Goal: Information Seeking & Learning: Learn about a topic

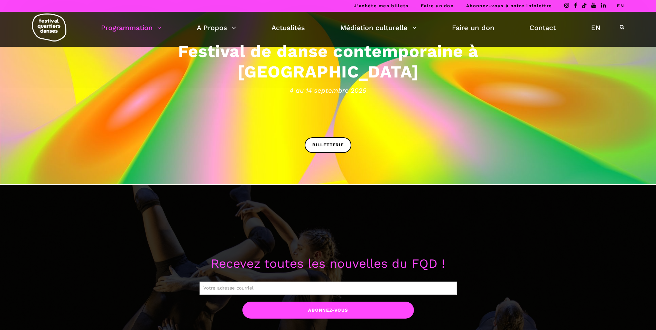
click at [158, 30] on link "Programmation" at bounding box center [131, 28] width 61 height 12
click at [137, 25] on link "Programmation" at bounding box center [131, 28] width 61 height 12
click at [43, 29] on img at bounding box center [49, 27] width 35 height 28
click at [331, 148] on span "BILLETTERIE" at bounding box center [327, 144] width 31 height 7
click at [218, 30] on link "A Propos" at bounding box center [216, 28] width 39 height 12
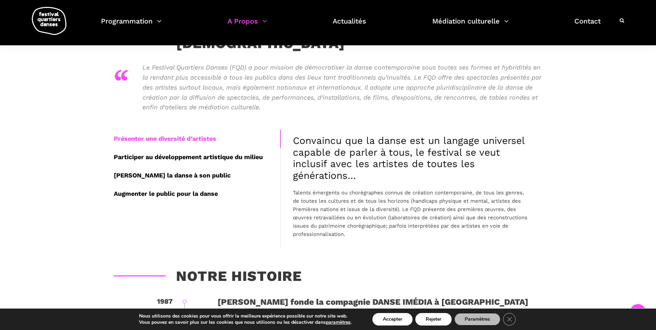
scroll to position [104, 0]
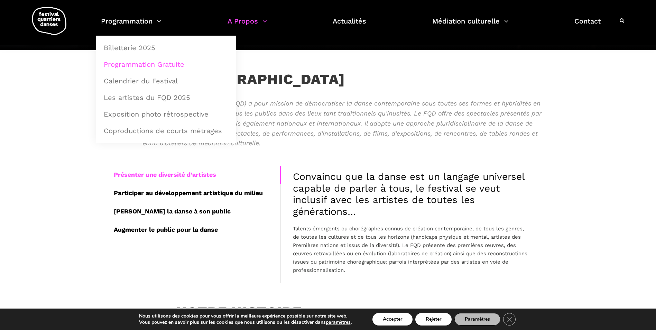
click at [150, 65] on link "Programmation Gratuite" at bounding box center [166, 64] width 133 height 16
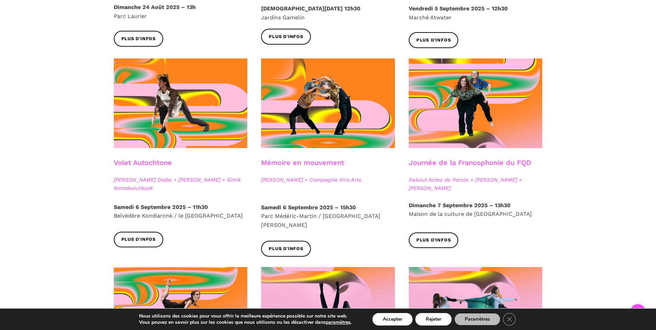
scroll to position [392, 0]
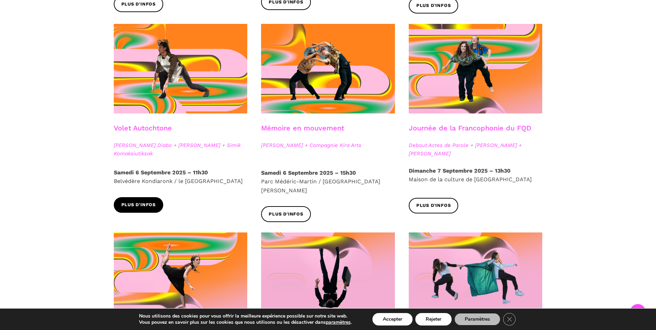
click at [145, 202] on span "Plus d'infos" at bounding box center [138, 204] width 35 height 7
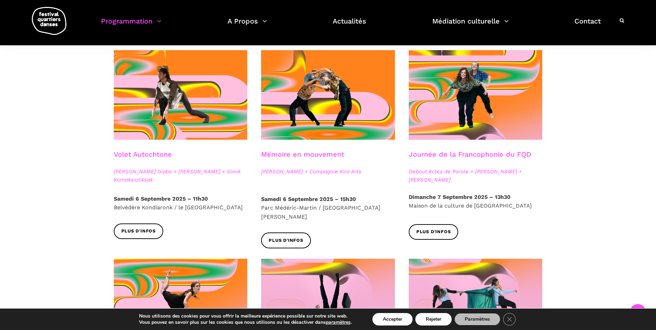
scroll to position [358, 0]
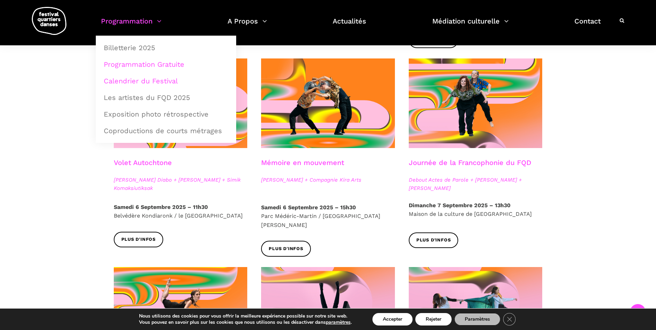
click at [144, 78] on link "Calendrier du Festival" at bounding box center [166, 81] width 133 height 16
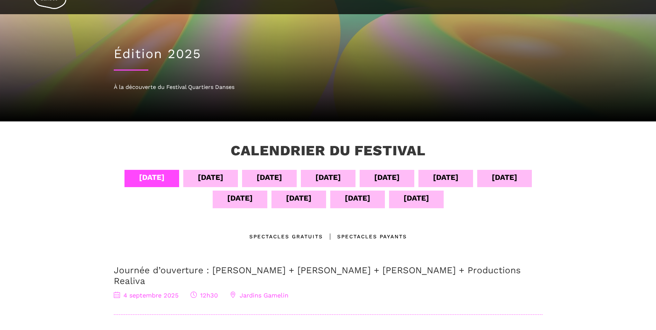
scroll to position [104, 0]
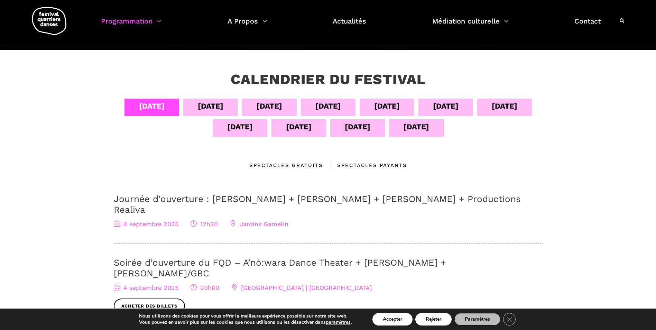
click at [261, 107] on div "[DATE]" at bounding box center [270, 106] width 26 height 12
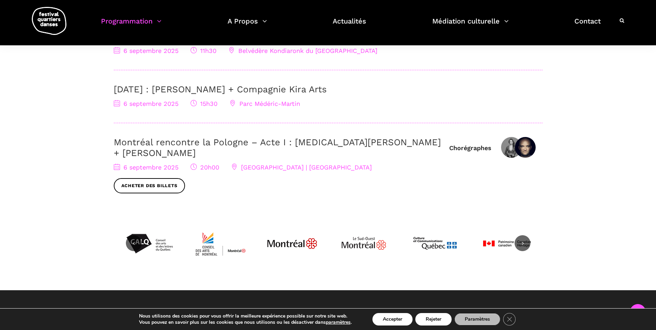
scroll to position [207, 0]
